Goal: Communication & Community: Answer question/provide support

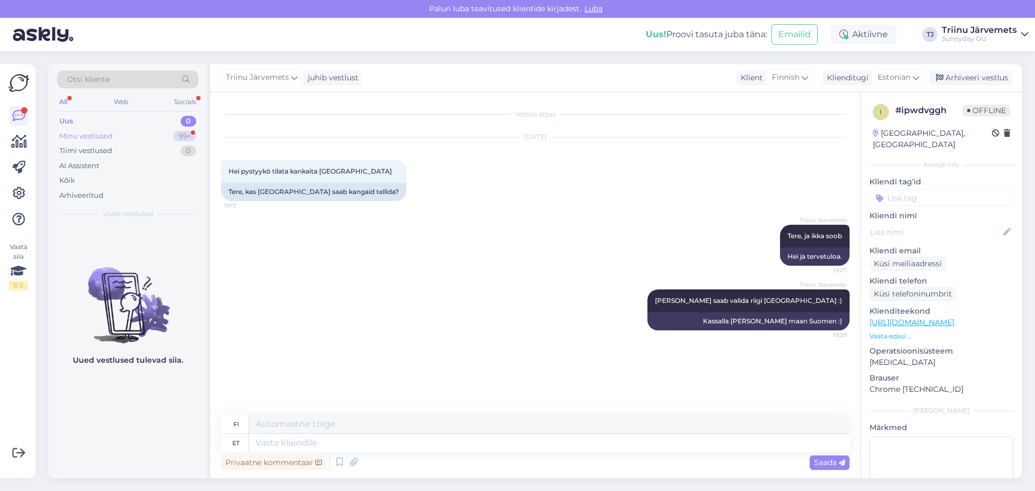
click at [112, 139] on div "Minu vestlused" at bounding box center [85, 136] width 53 height 11
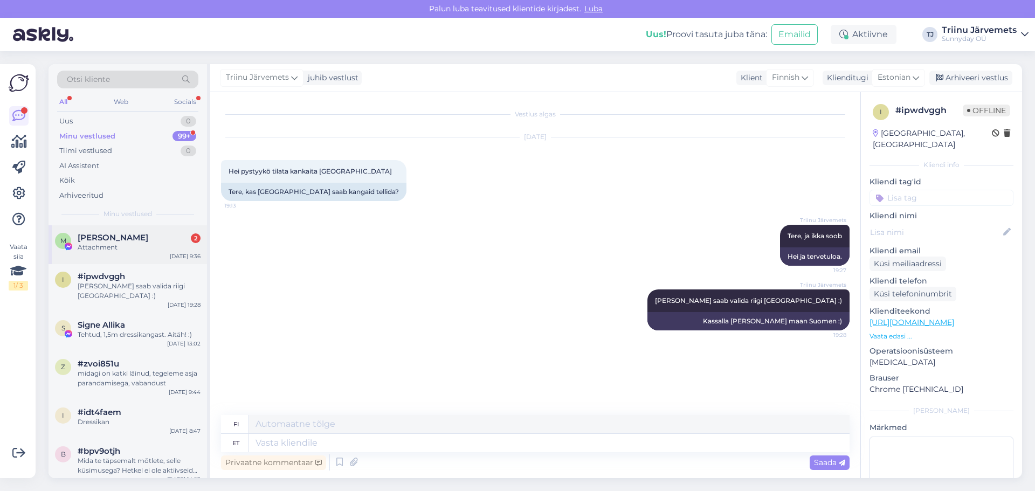
click at [130, 246] on div "Attachment" at bounding box center [139, 248] width 123 height 10
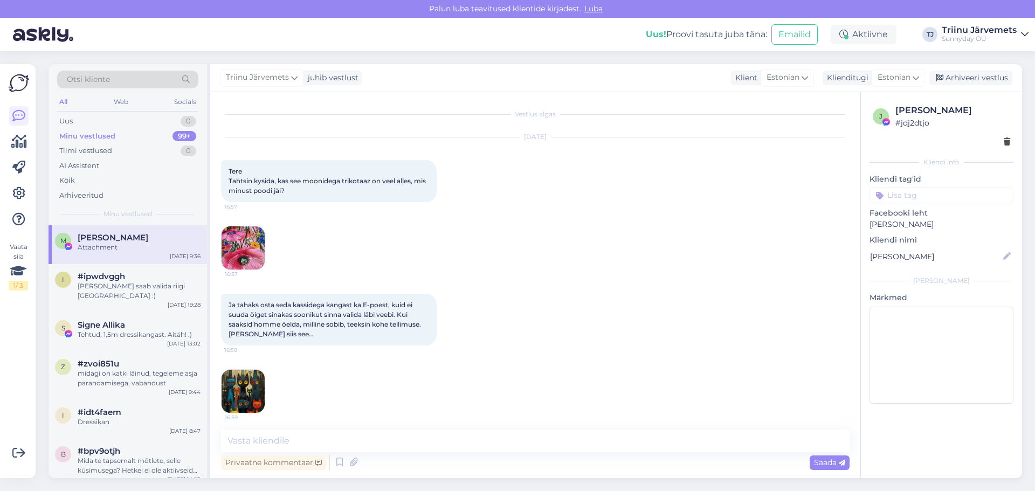
scroll to position [5008, 0]
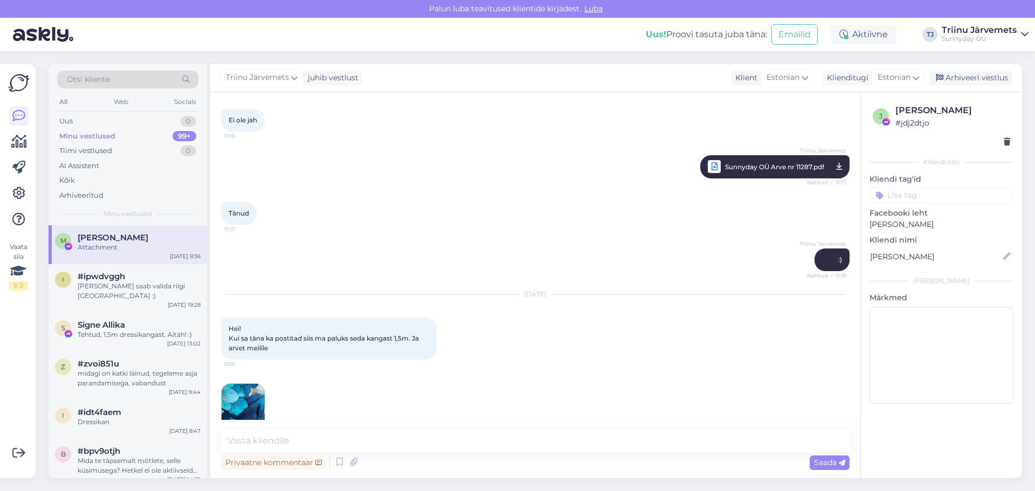
click at [238, 394] on img at bounding box center [243, 405] width 43 height 43
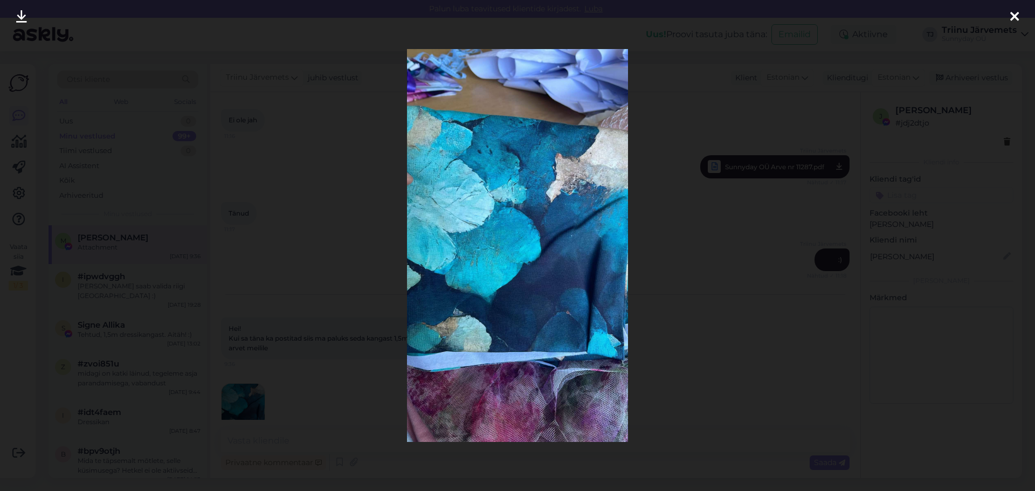
click at [1010, 16] on icon at bounding box center [1014, 17] width 9 height 14
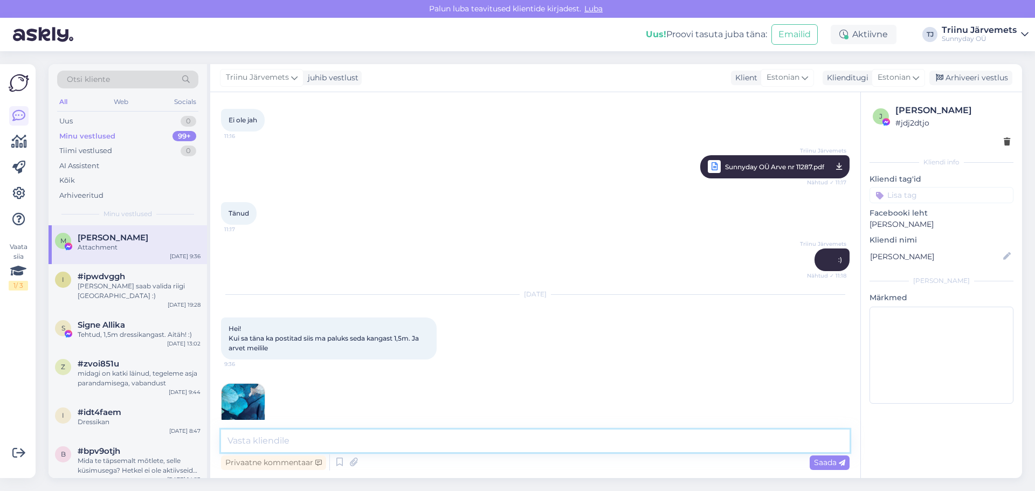
click at [253, 442] on textarea at bounding box center [535, 441] width 629 height 23
type textarea "HeiV"
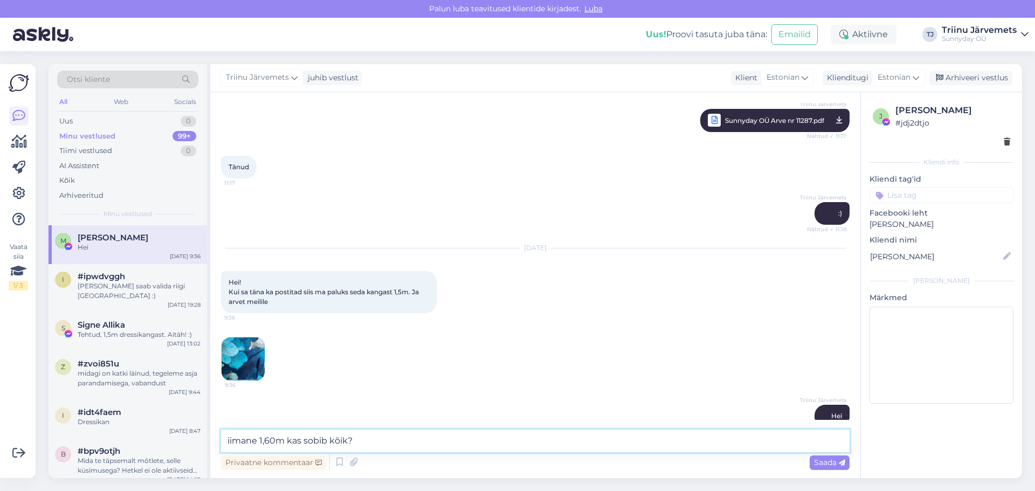
type textarea "iimane 1,60m kas sobib kõik?"
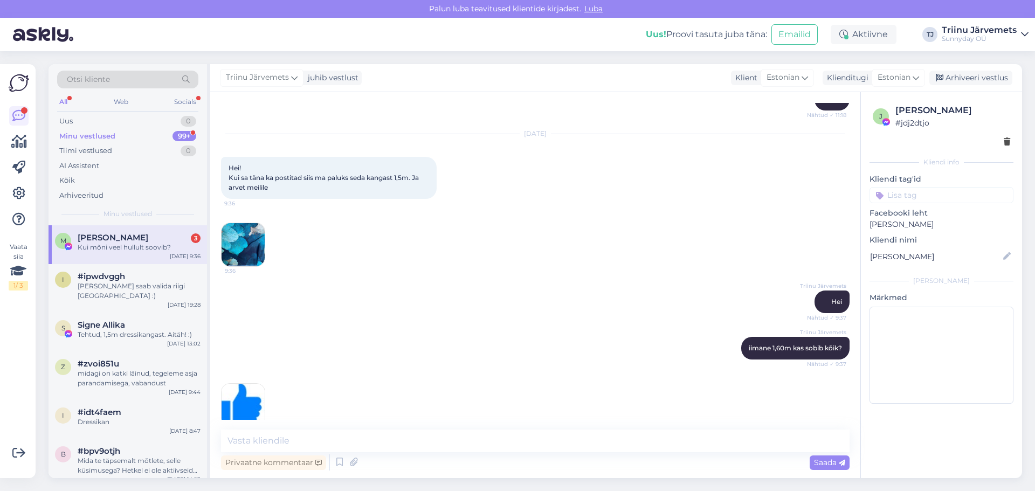
scroll to position [5261, 0]
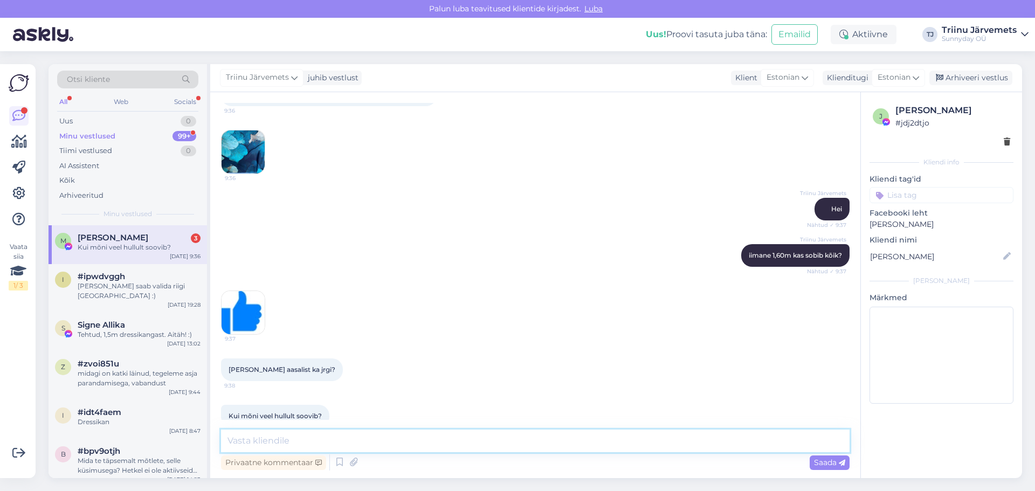
click at [365, 446] on textarea at bounding box center [535, 441] width 629 height 23
type textarea "dressi on :)"
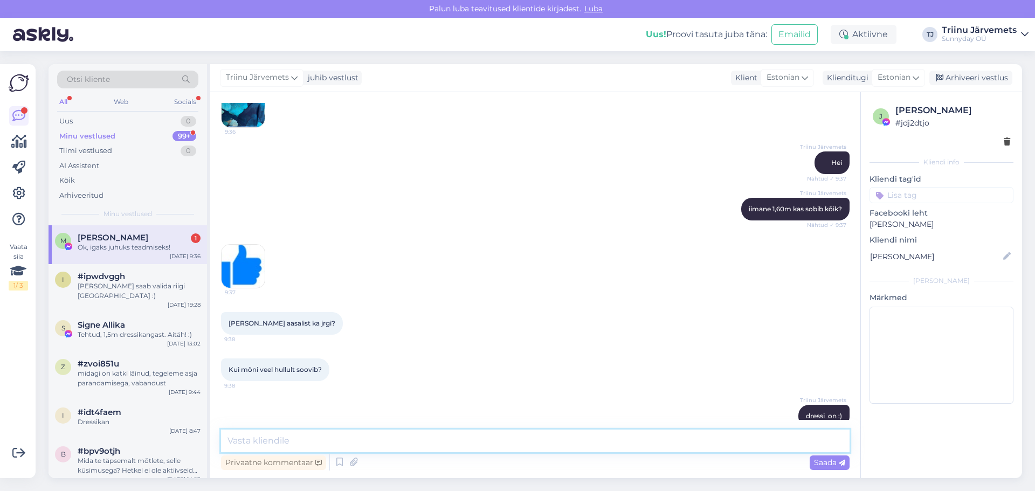
scroll to position [5354, 0]
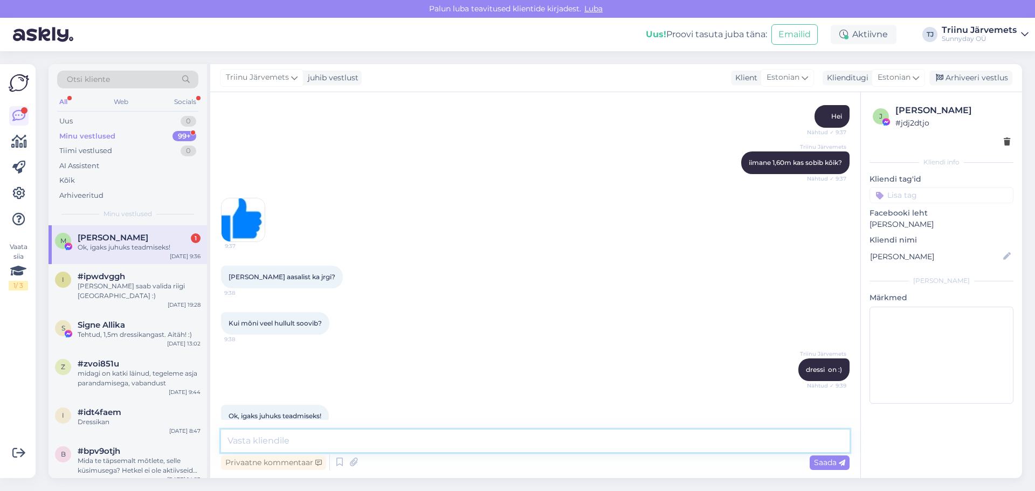
click at [336, 439] on textarea at bounding box center [535, 441] width 629 height 23
type textarea "Omniva? [PERSON_NAME]"
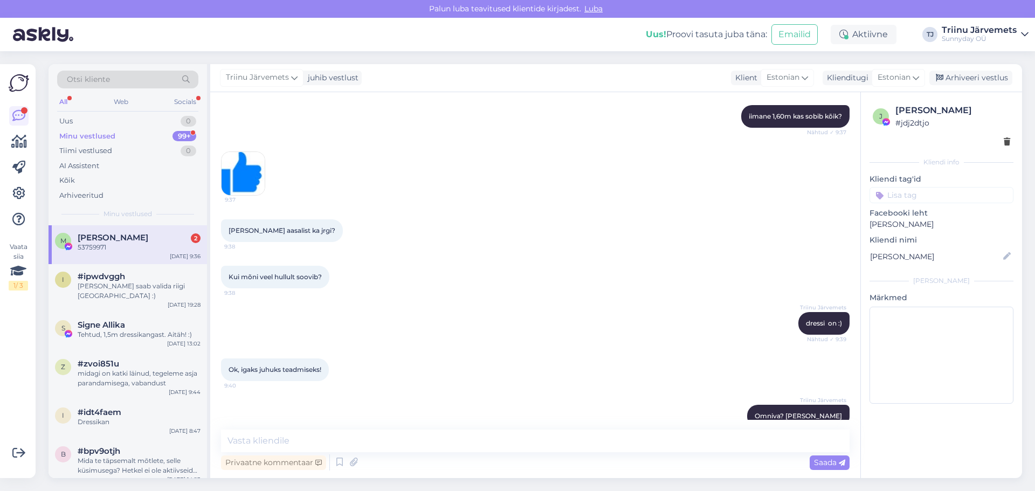
scroll to position [5493, 0]
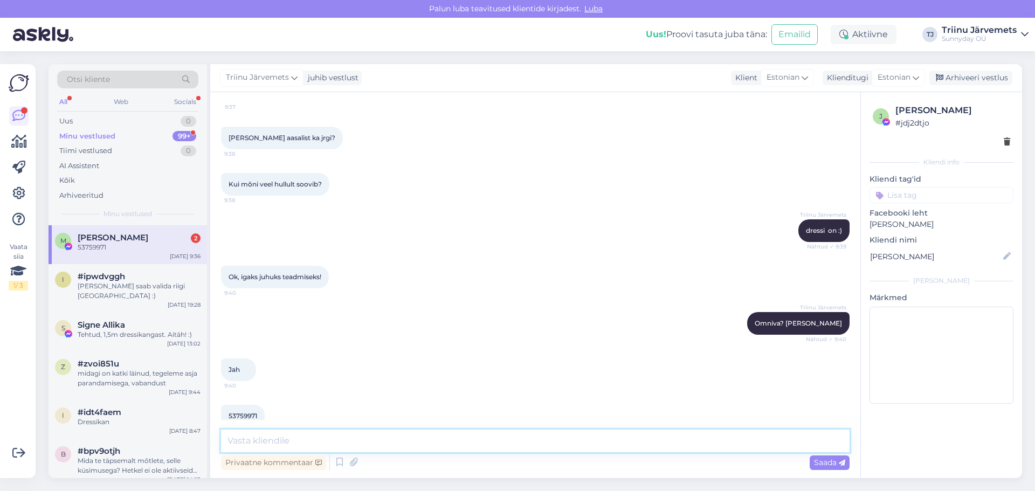
click at [352, 444] on textarea at bounding box center [535, 441] width 629 height 23
type textarea "[PERSON_NAME], vaata kas [PERSON_NAME]. Eile küsisin üle, meie poolt on kõik ko…"
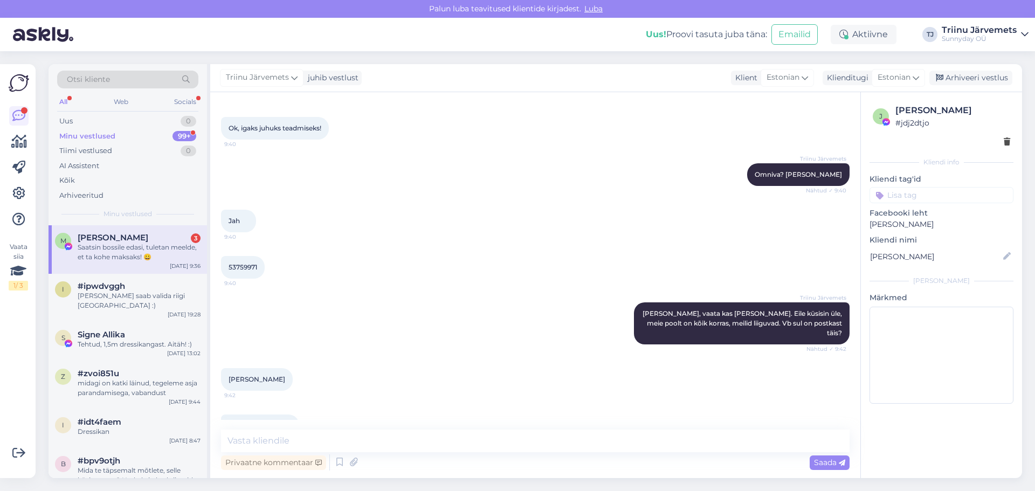
scroll to position [5688, 0]
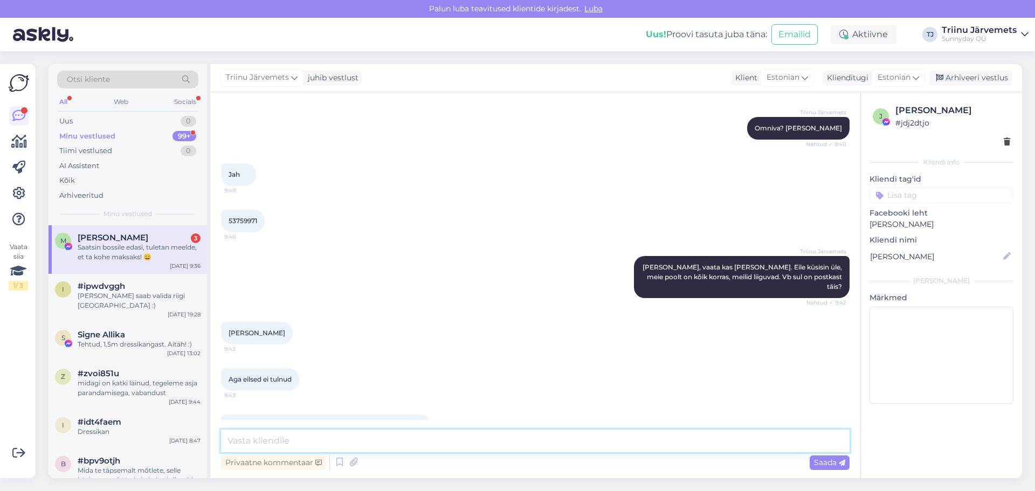
click at [338, 432] on textarea at bounding box center [535, 441] width 629 height 23
type textarea ":D tä"
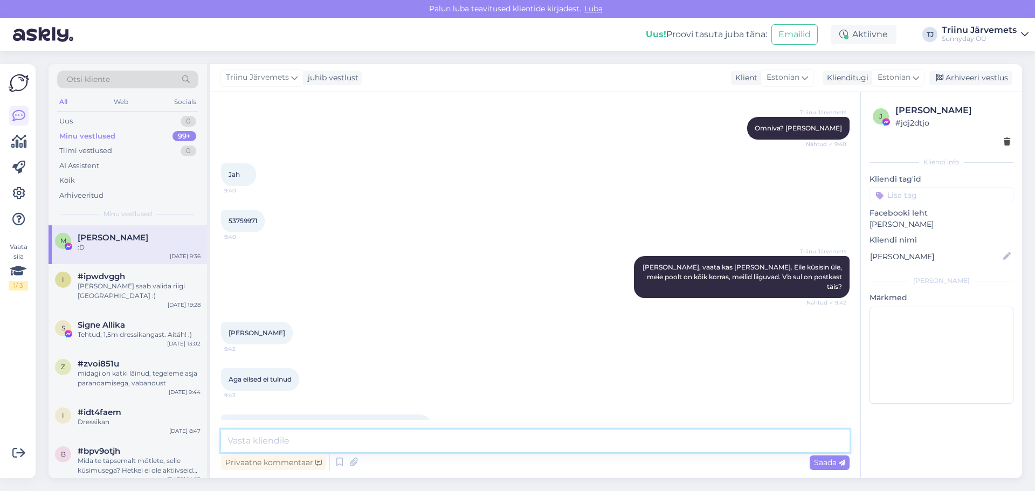
scroll to position [5735, 0]
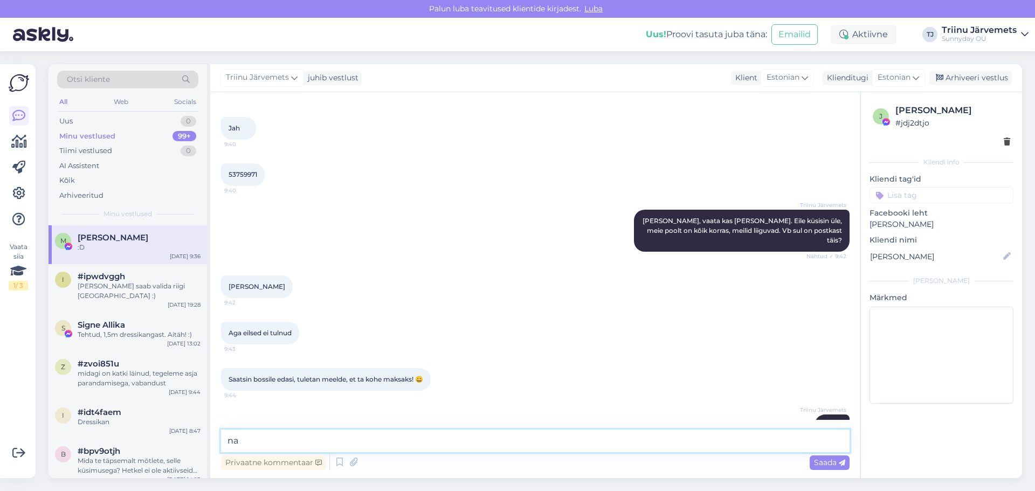
type textarea "n"
type textarea "tänan"
